Goal: Complete application form

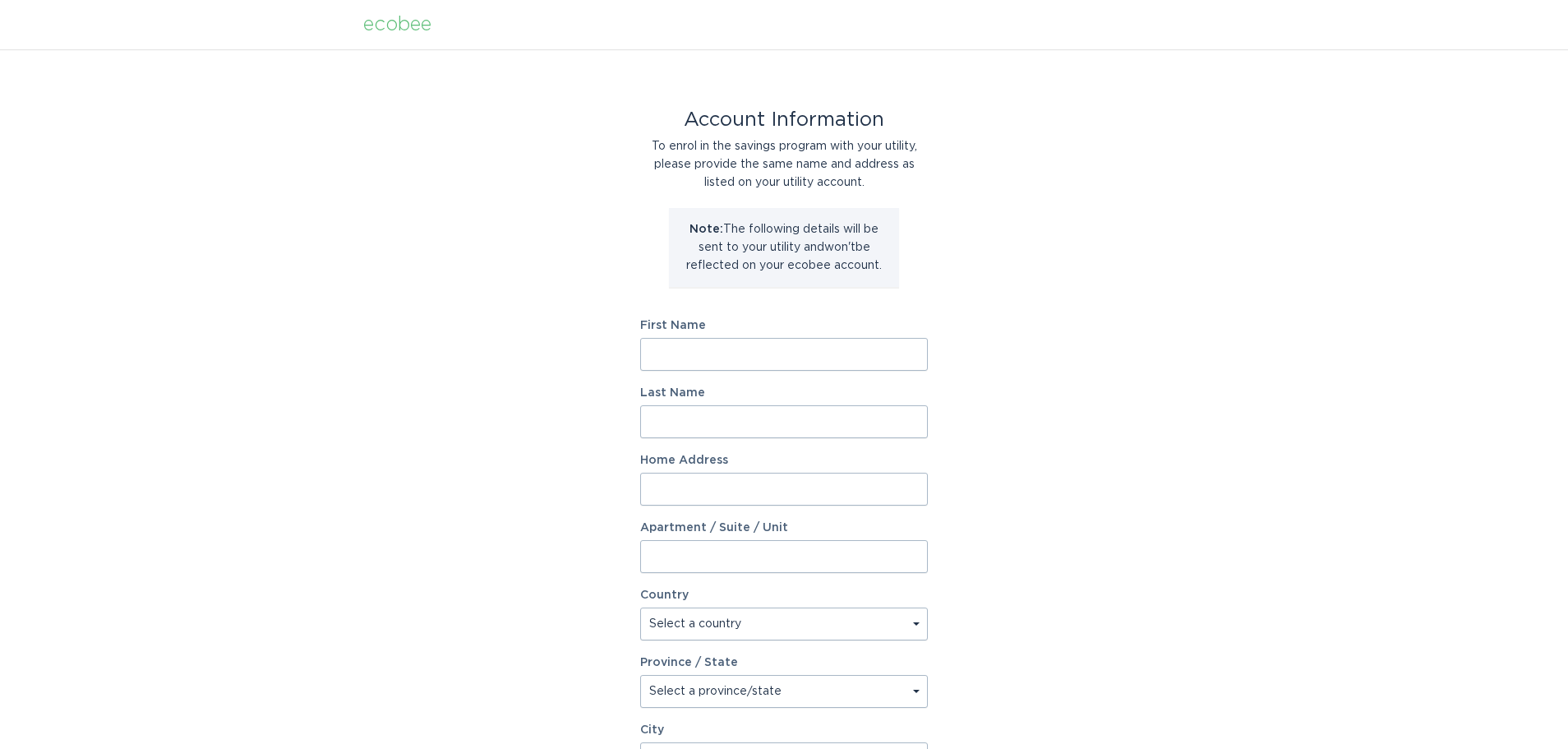
click at [717, 370] on input "First Name" at bounding box center [784, 354] width 288 height 33
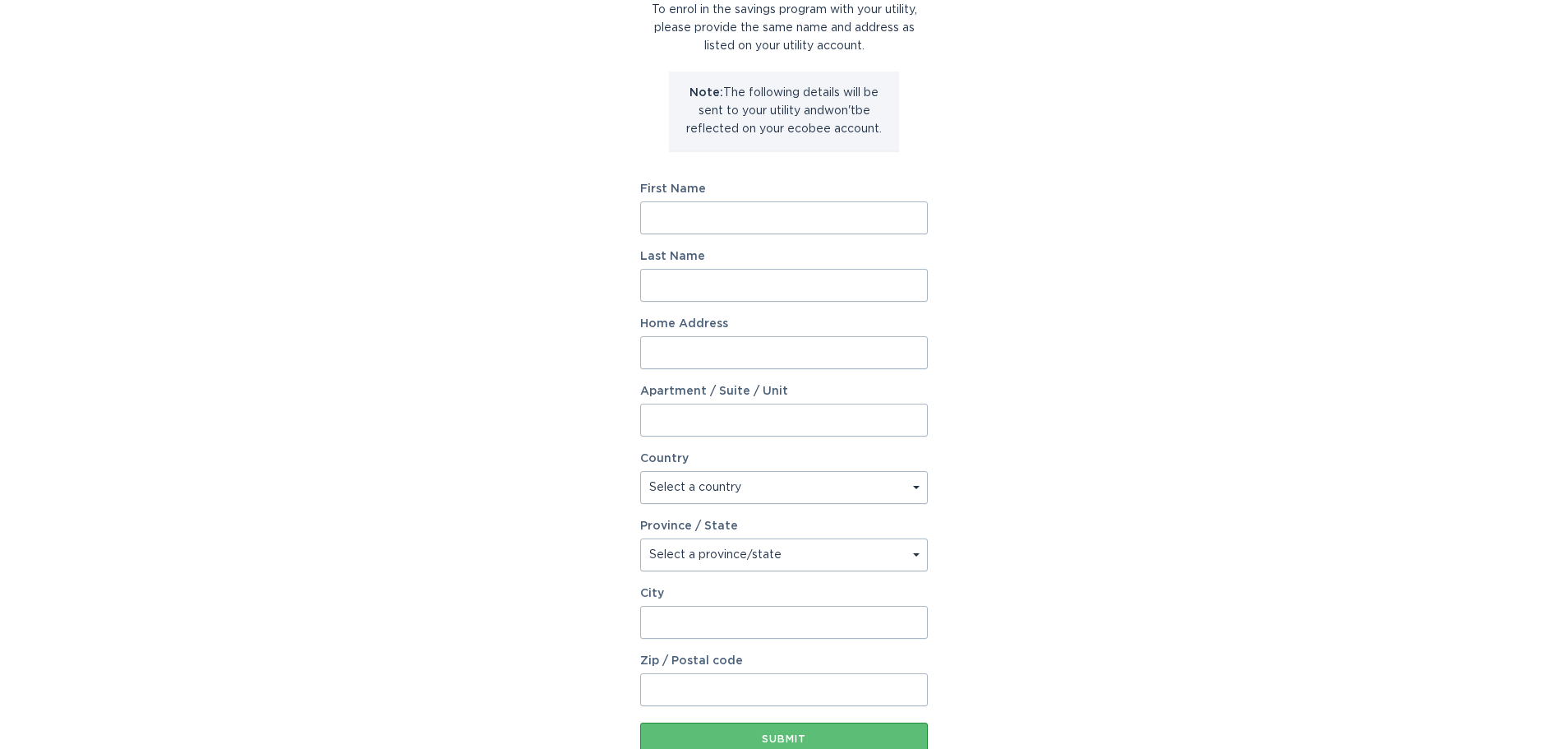
scroll to position [165, 0]
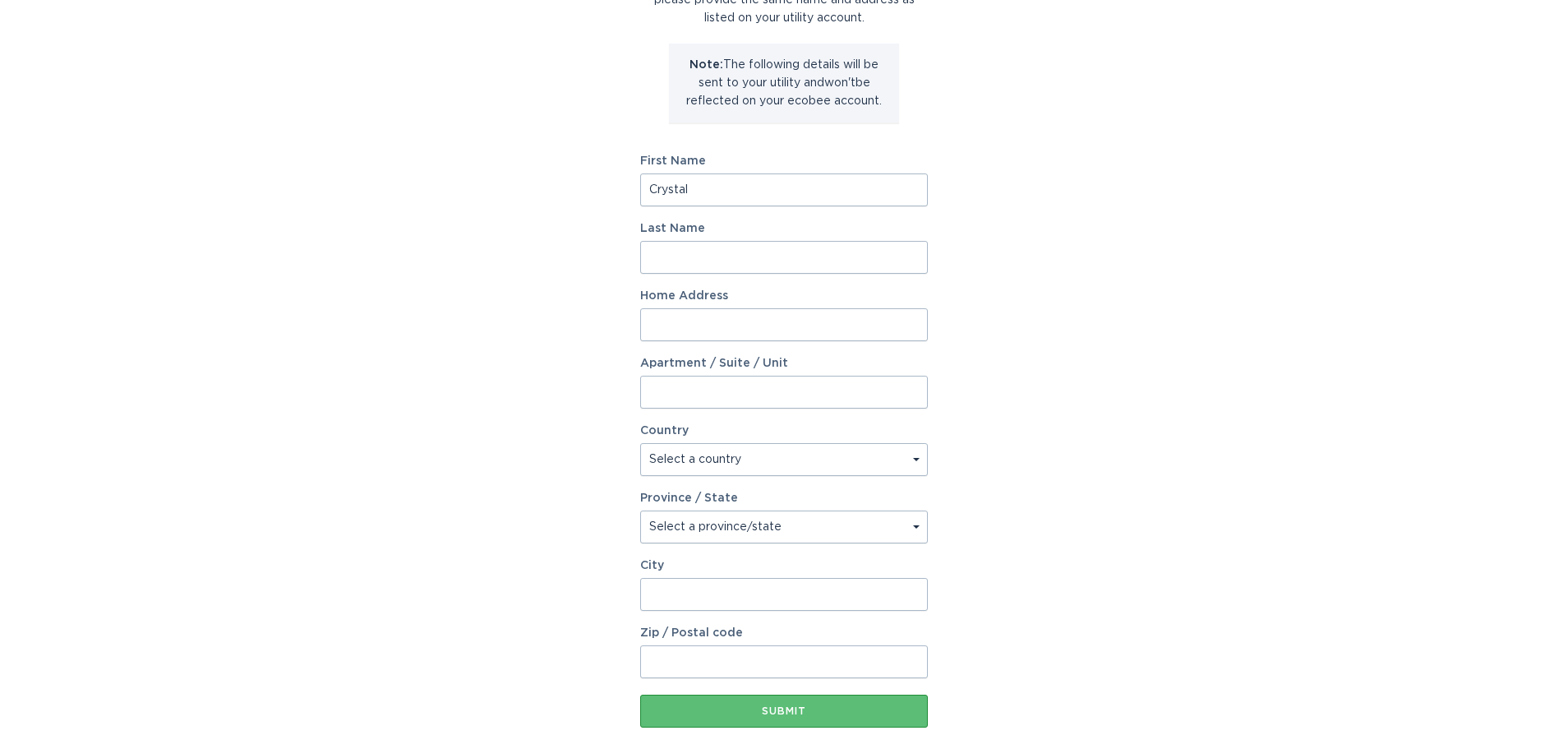
type input "Crystal"
type input "Su"
type input "4000 Mont Clair St"
type input "Apt 302"
select select "US"
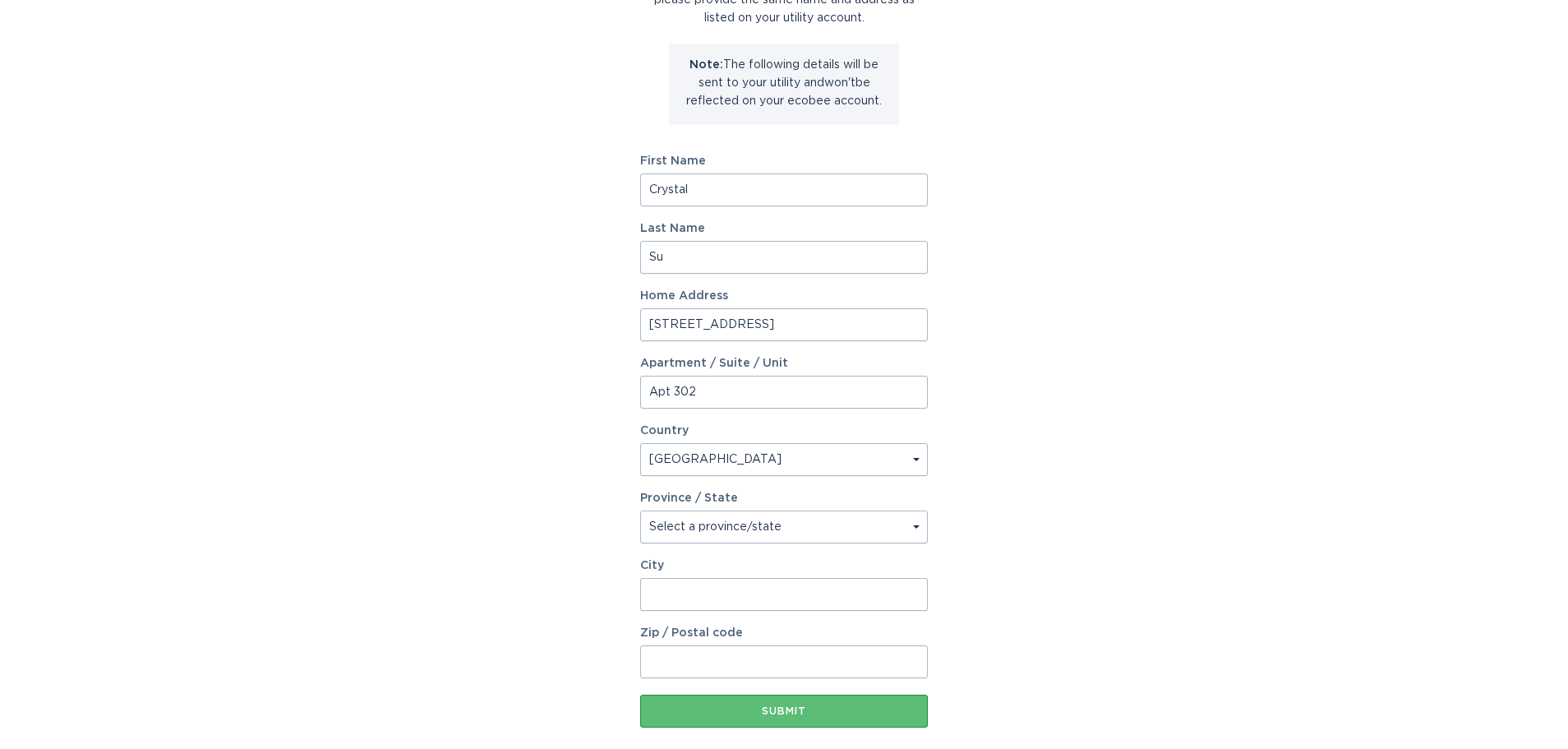
select select "CA"
type input "9"
type input "Los Angeles"
type input "90018"
click at [640, 695] on button "Submit" at bounding box center [784, 711] width 288 height 33
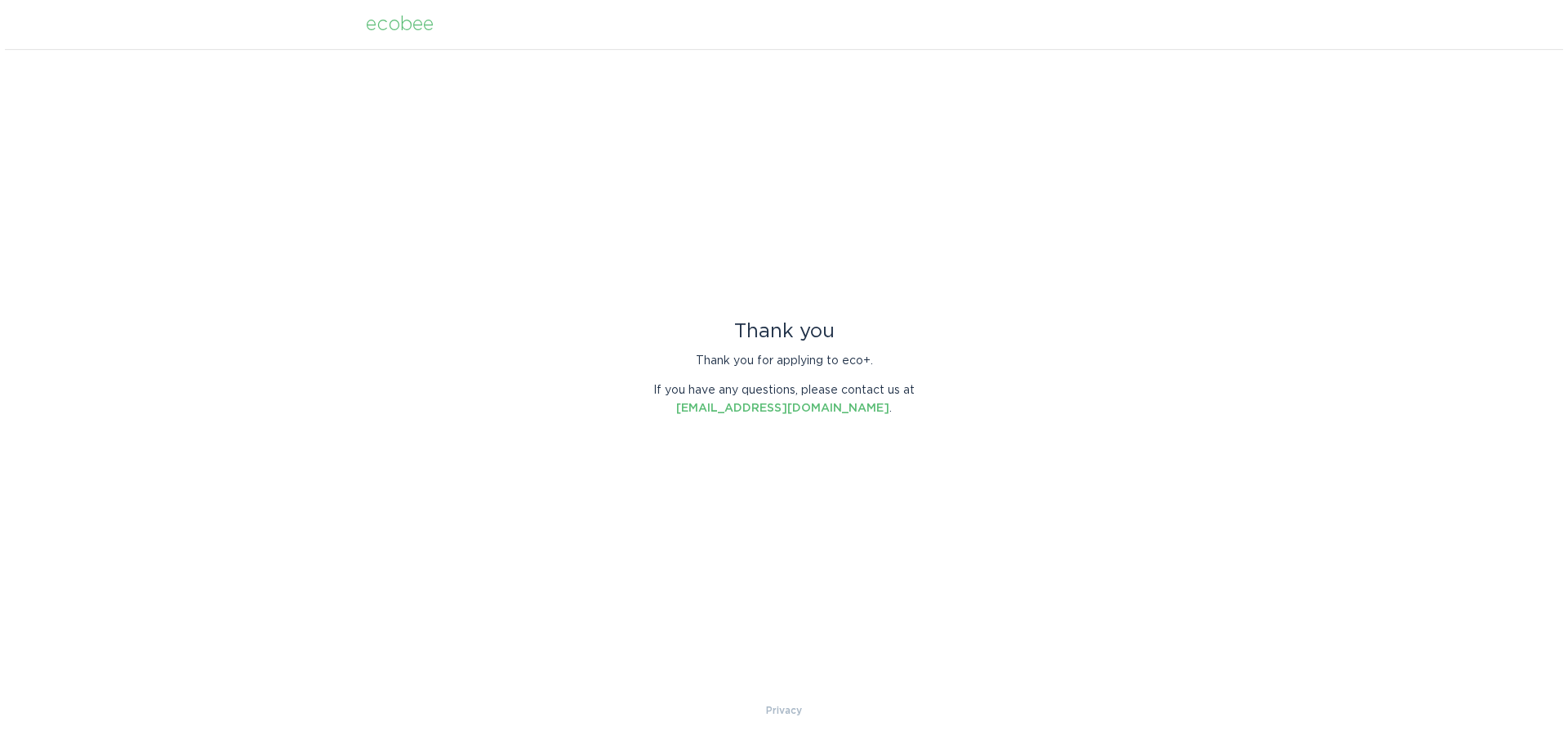
scroll to position [0, 0]
